Goal: Check status

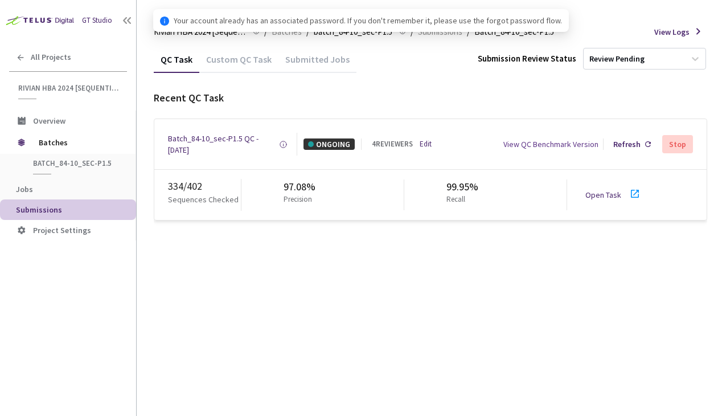
click at [596, 194] on link "Open Task" at bounding box center [603, 195] width 36 height 10
click at [221, 137] on div "Batch_84-10_sec-P1.5 QC - [DATE]" at bounding box center [223, 144] width 111 height 23
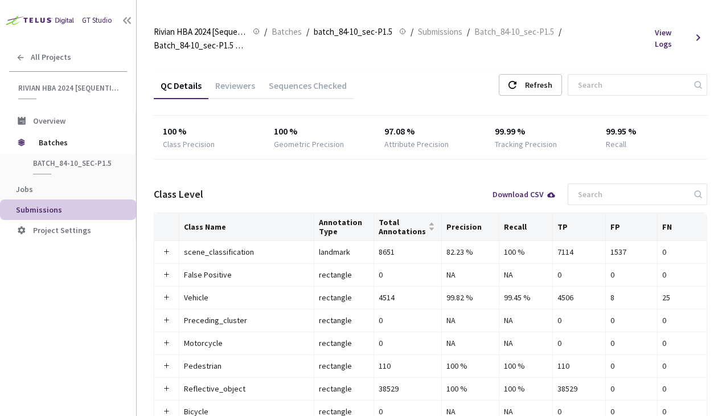
click at [237, 80] on div "Reviewers" at bounding box center [235, 89] width 54 height 19
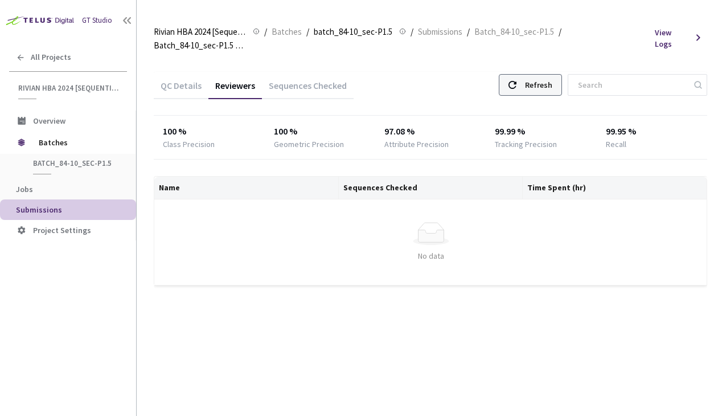
click at [547, 88] on div "Refresh" at bounding box center [538, 85] width 27 height 20
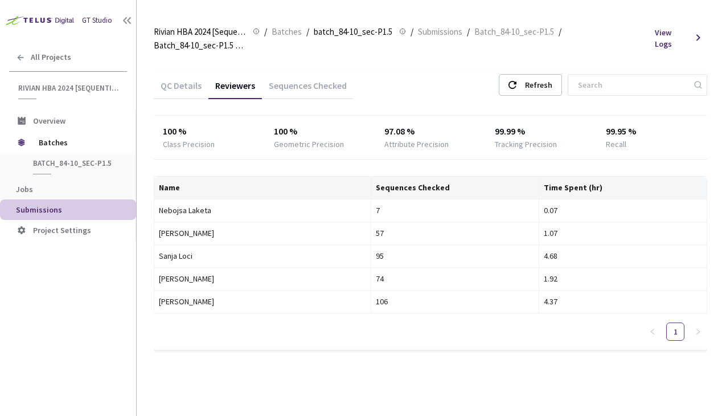
click at [299, 92] on div "Sequences Checked" at bounding box center [308, 89] width 92 height 19
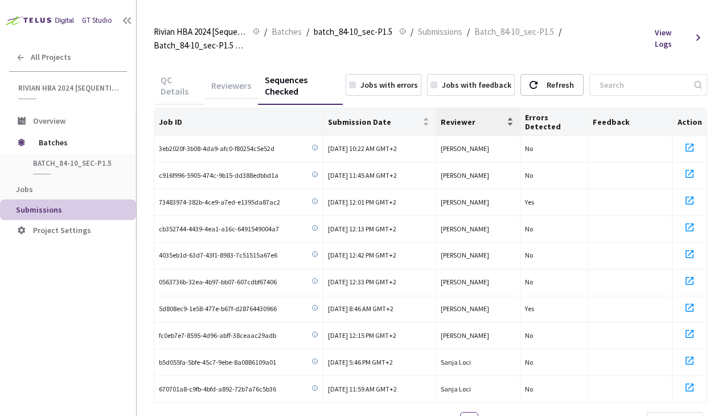
click at [458, 117] on span "Reviewer" at bounding box center [473, 121] width 64 height 9
click at [376, 117] on span "Submission Date" at bounding box center [374, 121] width 92 height 9
click at [369, 117] on span "Submission Date" at bounding box center [374, 121] width 92 height 9
click at [496, 412] on link "2" at bounding box center [491, 420] width 17 height 17
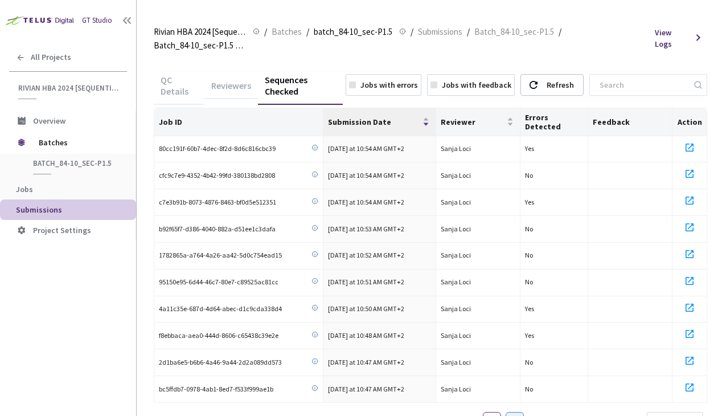
click at [513, 412] on link "3" at bounding box center [514, 420] width 17 height 17
click at [534, 412] on link "4" at bounding box center [537, 420] width 17 height 17
click at [447, 412] on link "1" at bounding box center [446, 420] width 17 height 17
click at [233, 80] on div "Reviewers" at bounding box center [231, 89] width 54 height 19
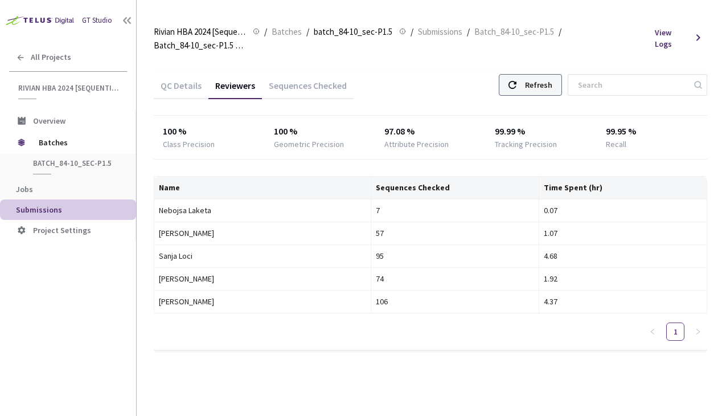
click at [540, 89] on div "Refresh" at bounding box center [538, 85] width 27 height 20
click at [542, 83] on div "Refresh" at bounding box center [538, 85] width 27 height 20
click at [546, 87] on div "Refresh" at bounding box center [538, 85] width 27 height 20
click at [546, 85] on div "Refresh" at bounding box center [538, 85] width 27 height 20
click at [552, 84] on div "Refresh" at bounding box center [538, 85] width 27 height 20
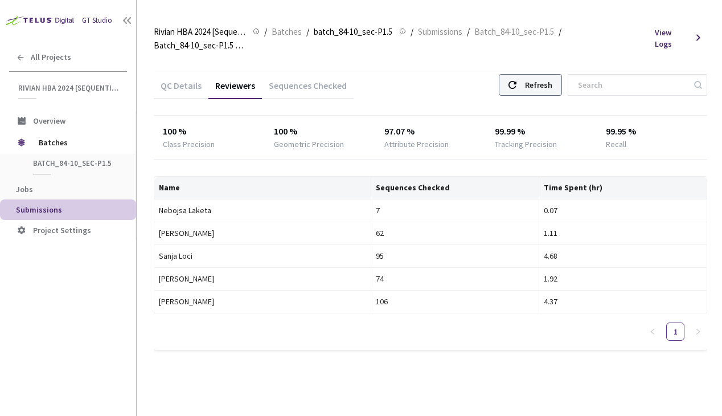
click at [546, 89] on div "Refresh" at bounding box center [538, 85] width 27 height 20
click at [534, 88] on div "Refresh" at bounding box center [530, 85] width 63 height 22
click at [250, 159] on div "QC Details Reviewers Sequences Checked Refresh 100 % Class Precision 100 % Geom…" at bounding box center [430, 211] width 553 height 278
click at [455, 85] on div "QC Details Reviewers Sequences Checked Refresh" at bounding box center [430, 87] width 553 height 30
click at [385, 93] on div "QC Details Reviewers Sequences Checked Refresh" at bounding box center [430, 87] width 553 height 30
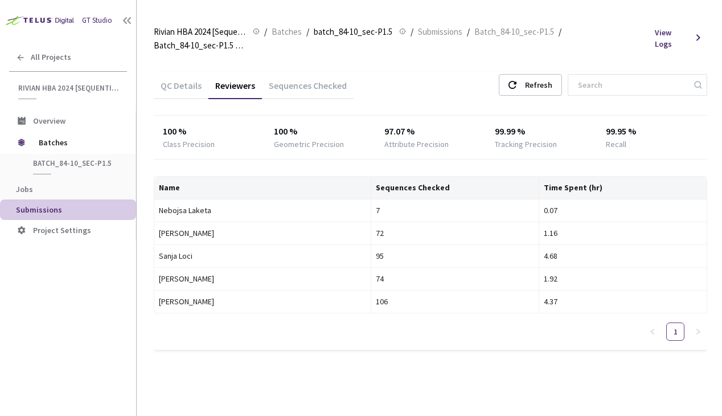
drag, startPoint x: 385, startPoint y: 92, endPoint x: 441, endPoint y: 69, distance: 60.8
click at [437, 69] on div "QC Details Reviewers Sequences Checked Refresh 100 % Class Precision 100 % Geom…" at bounding box center [430, 217] width 553 height 319
click at [546, 82] on div "Refresh" at bounding box center [538, 85] width 27 height 20
click at [549, 85] on div "Refresh" at bounding box center [538, 85] width 27 height 20
click at [545, 81] on div "Refresh" at bounding box center [538, 85] width 27 height 20
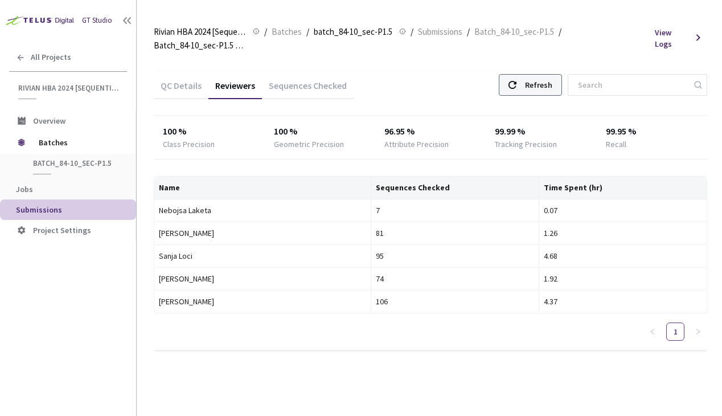
click at [540, 75] on div "Refresh" at bounding box center [538, 85] width 27 height 20
click at [547, 93] on div "Refresh" at bounding box center [538, 85] width 27 height 20
click at [534, 77] on div "Refresh" at bounding box center [530, 85] width 63 height 22
click at [546, 89] on div "Refresh" at bounding box center [538, 85] width 27 height 20
click at [546, 88] on div "Refresh" at bounding box center [538, 85] width 27 height 20
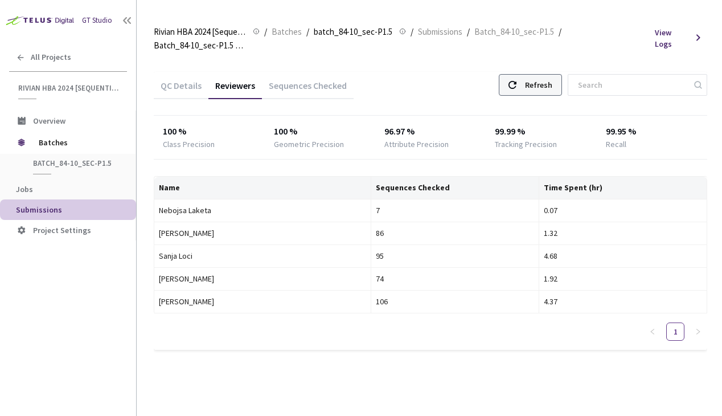
click at [552, 92] on div "Refresh" at bounding box center [538, 85] width 27 height 20
